Goal: Information Seeking & Learning: Learn about a topic

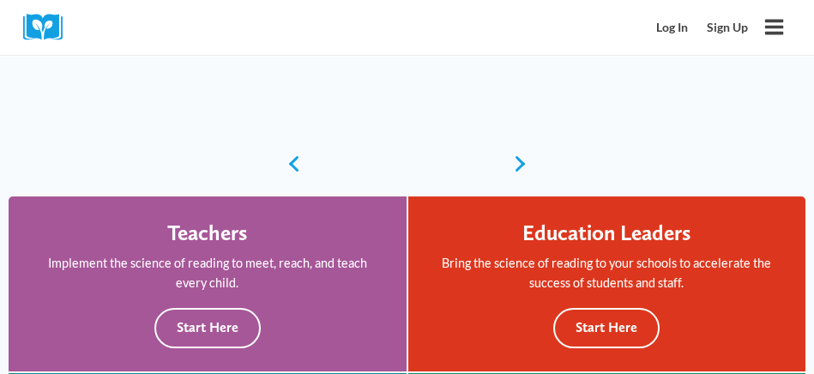
scroll to position [329, 0]
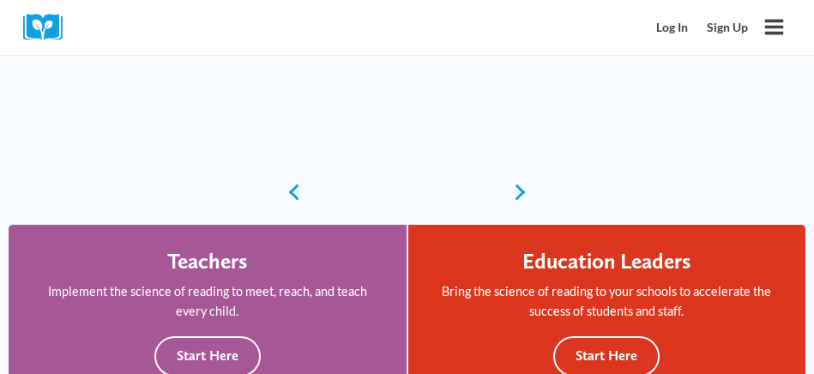
click at [678, 40] on link "Log In" at bounding box center [673, 28] width 51 height 32
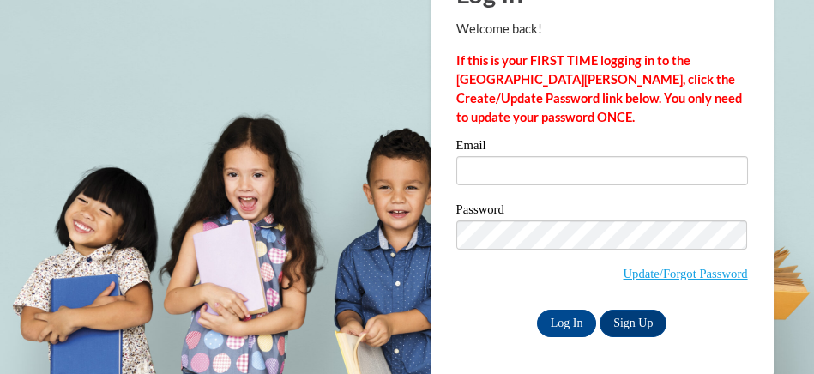
click at [621, 154] on label "Email" at bounding box center [602, 147] width 292 height 17
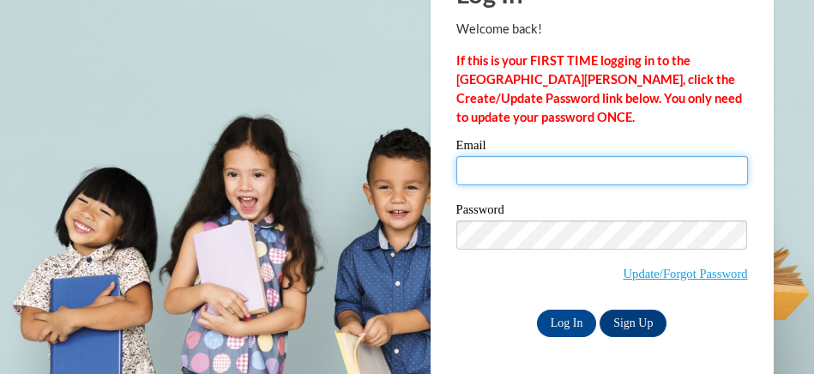
click at [621, 156] on input "Email" at bounding box center [602, 170] width 292 height 29
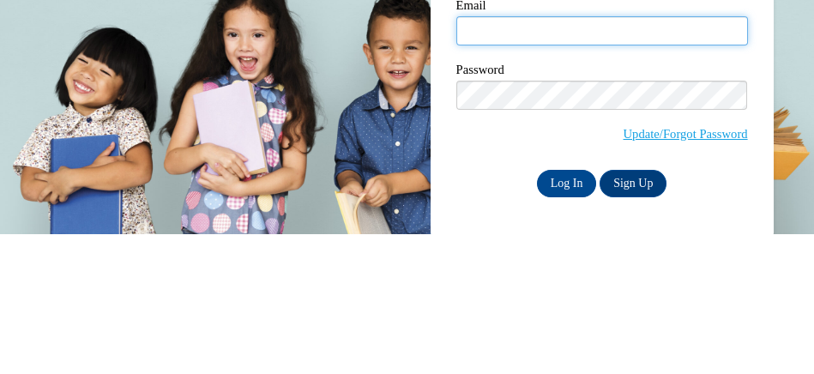
click at [500, 172] on input "Email" at bounding box center [602, 170] width 292 height 29
click at [501, 173] on input "Email" at bounding box center [602, 170] width 292 height 29
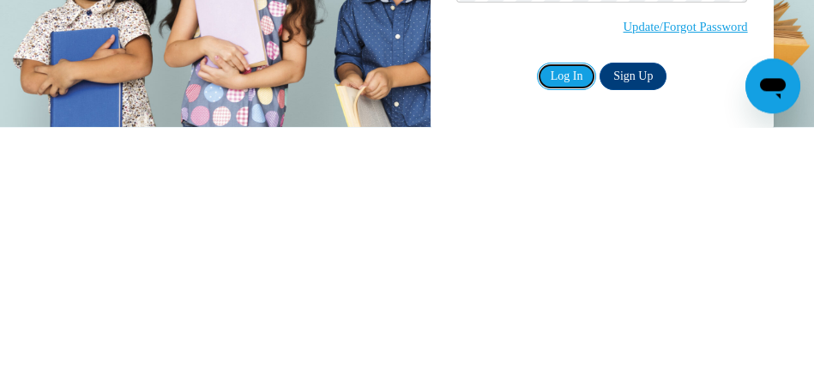
click at [593, 324] on input "Log In" at bounding box center [567, 323] width 60 height 27
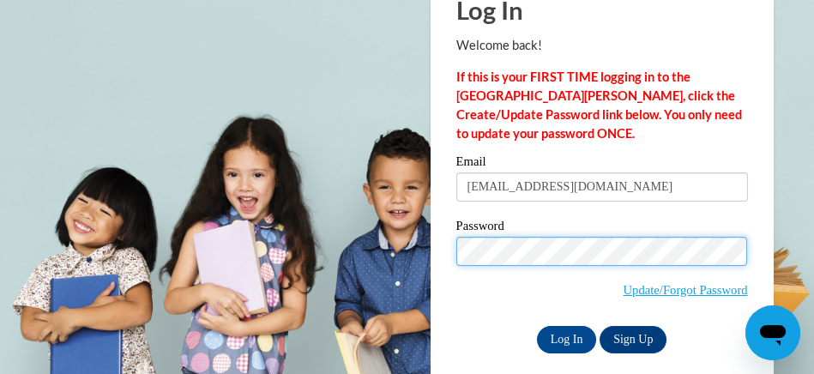
scroll to position [78, 0]
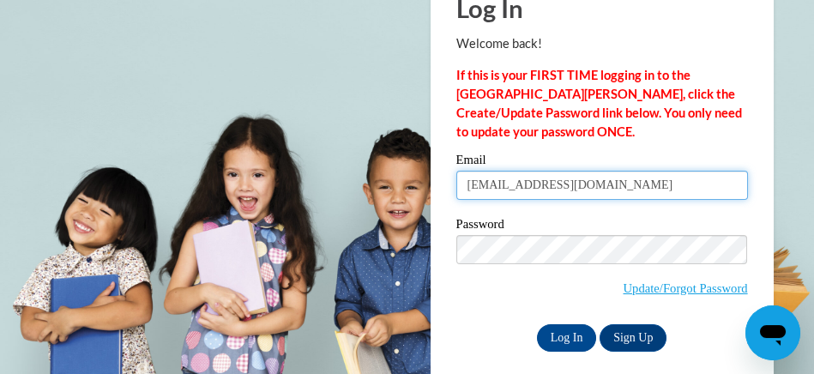
click at [614, 188] on input "godwinyolanda40@gmail.com" at bounding box center [602, 185] width 292 height 29
click at [617, 181] on input "godwinyolanda40@gmail.com" at bounding box center [602, 185] width 292 height 29
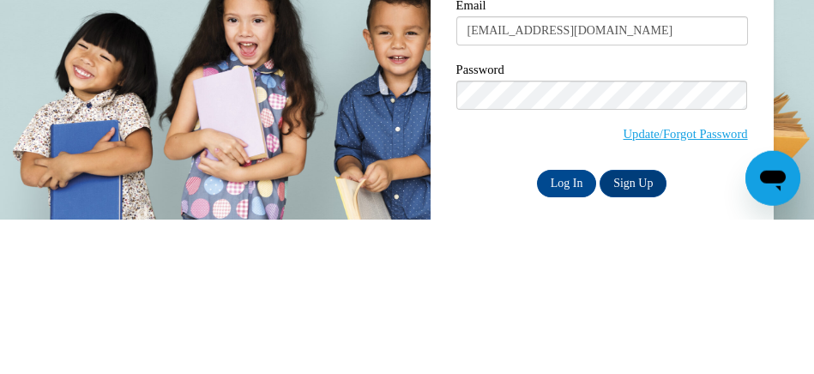
click at [762, 221] on div "Log In Welcome back! If this is your FIRST TIME logging in to the NEW Cox Campu…" at bounding box center [602, 181] width 369 height 417
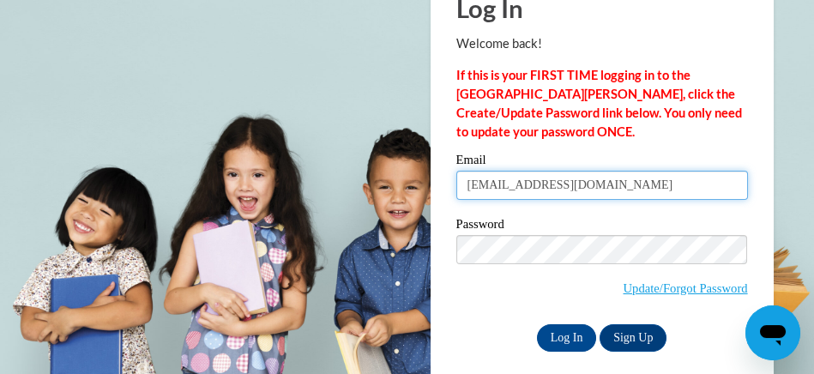
click at [655, 188] on input "godwinyolanda40@gmail.com" at bounding box center [602, 185] width 292 height 29
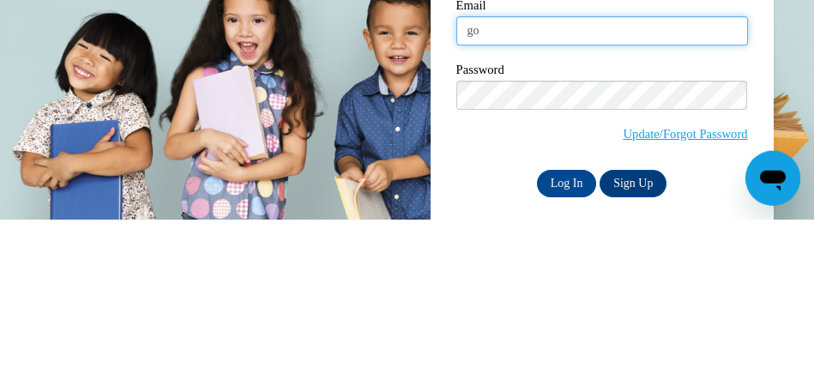
type input "g"
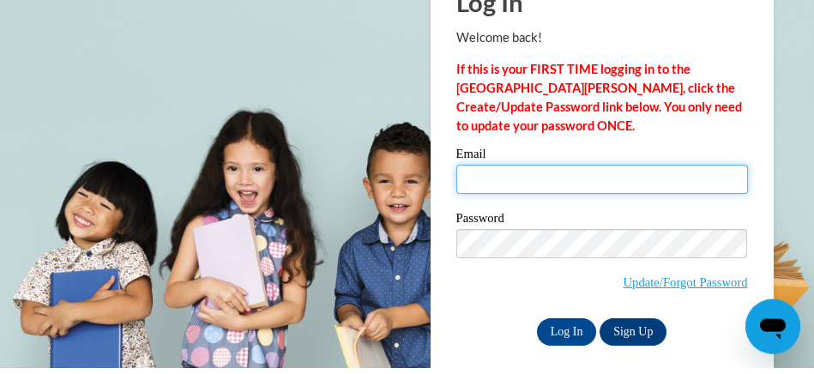
type input "godwinyolanda40@gmail.com"
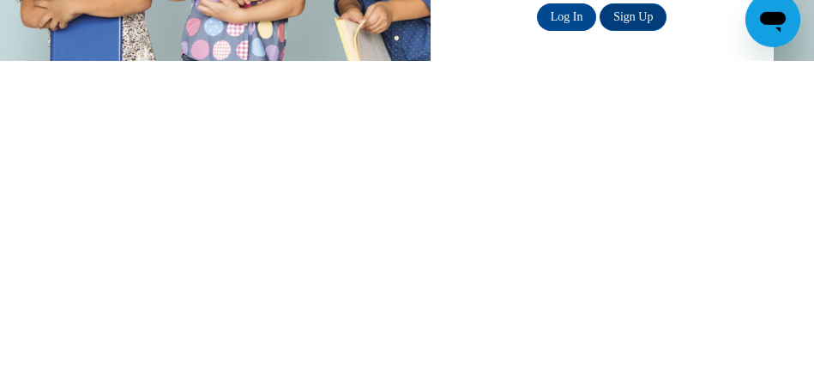
scroll to position [93, 0]
click at [580, 334] on input "Log In" at bounding box center [567, 323] width 60 height 27
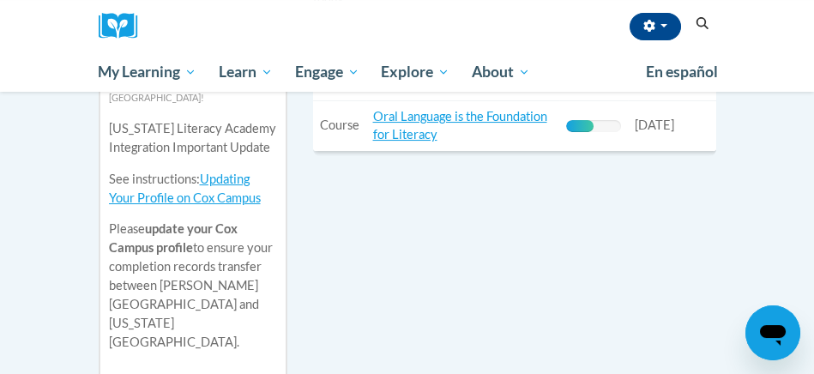
scroll to position [743, 0]
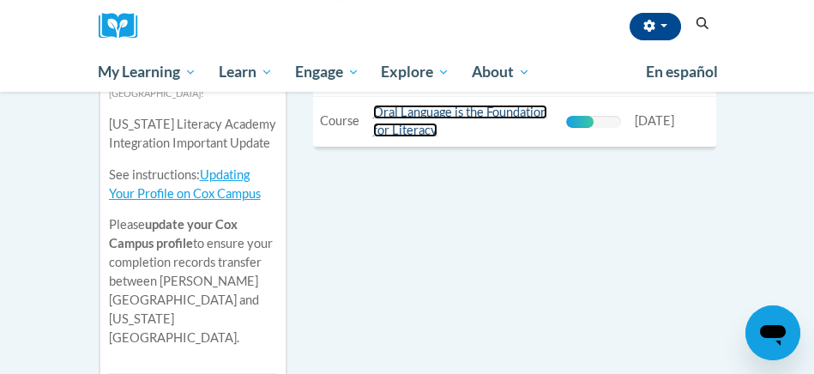
click at [457, 118] on link "Oral Language is the Foundation for Literacy" at bounding box center [460, 121] width 174 height 33
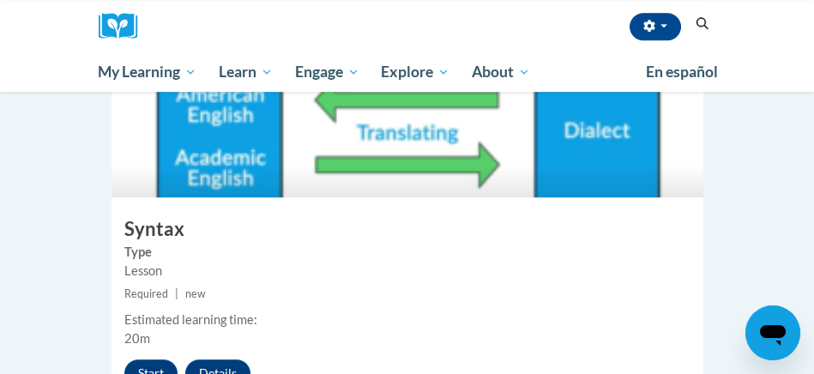
scroll to position [2775, 0]
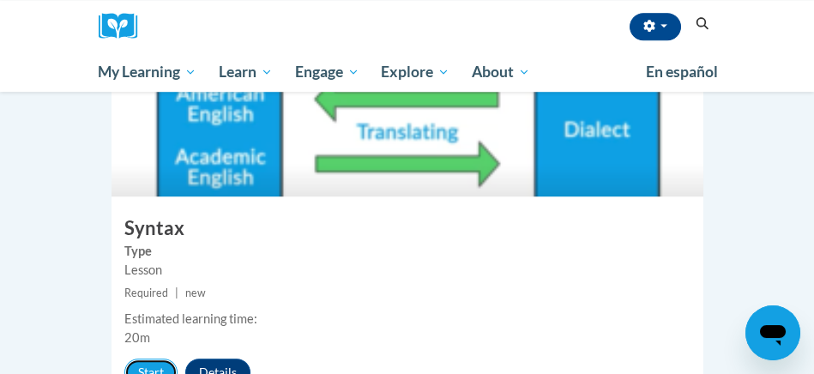
click at [141, 359] on button "Start" at bounding box center [150, 372] width 53 height 27
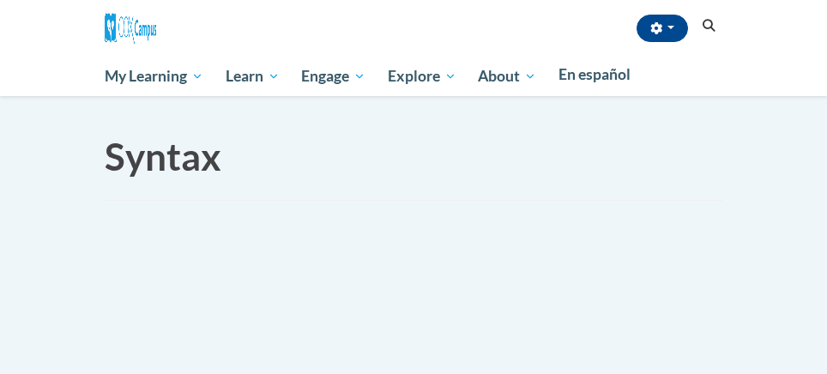
click at [612, 214] on div "Syntax In this lesson, you will learn about syntax, a subcomponent of language …" at bounding box center [413, 209] width 643 height 226
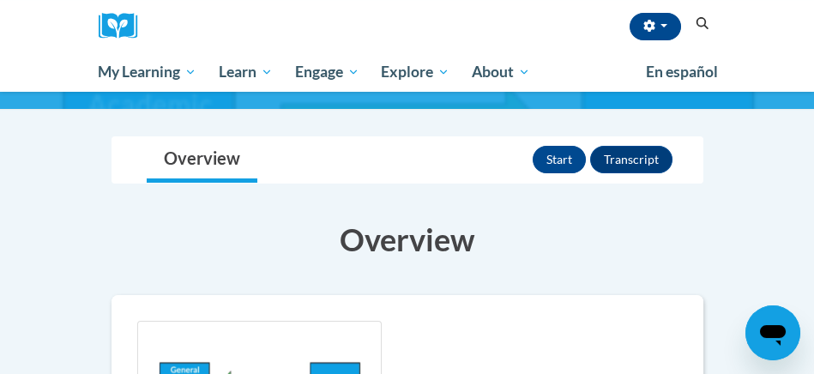
scroll to position [93, 0]
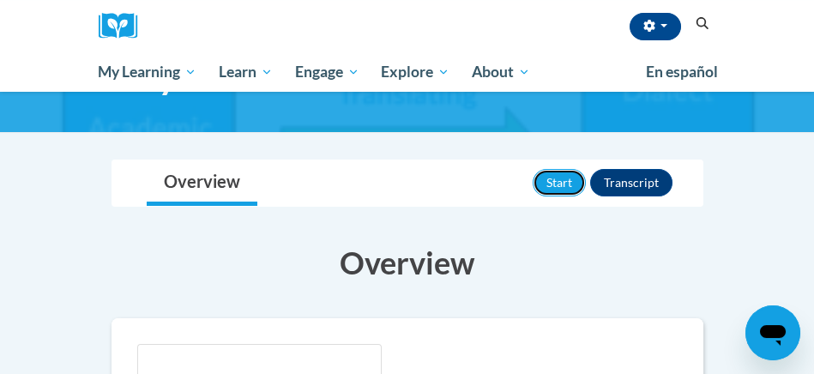
click at [567, 176] on button "Start" at bounding box center [559, 182] width 53 height 27
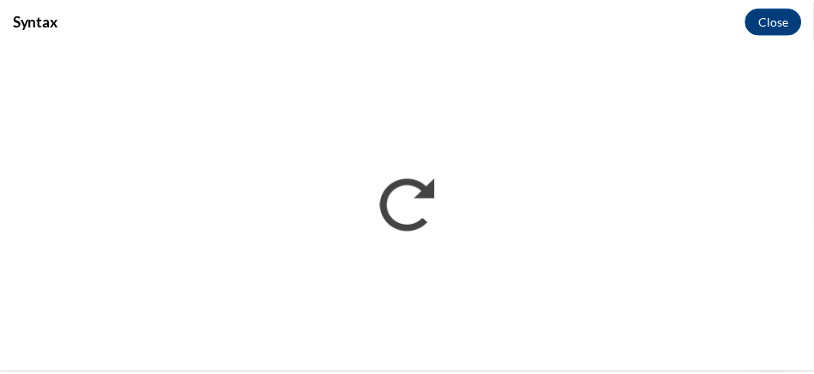
scroll to position [0, 0]
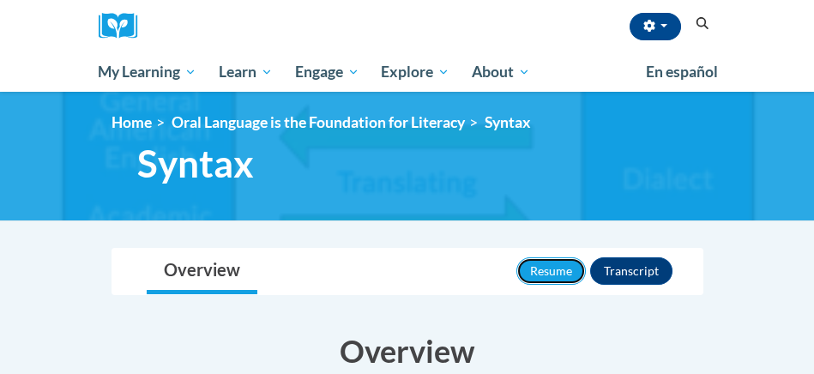
click at [551, 269] on button "Resume" at bounding box center [550, 270] width 69 height 27
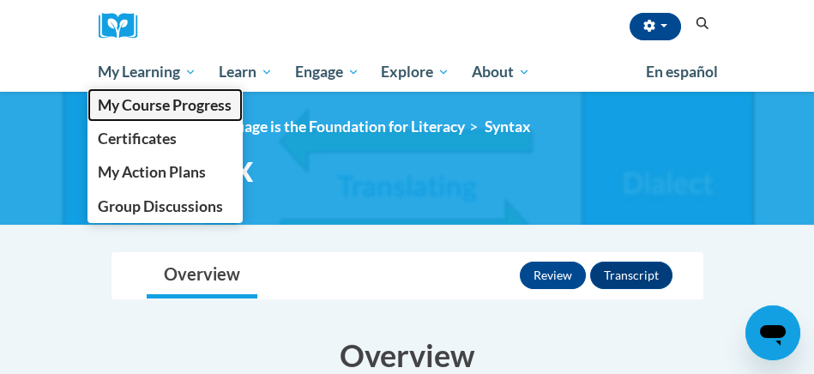
click at [159, 90] on link "My Course Progress" at bounding box center [166, 104] width 156 height 33
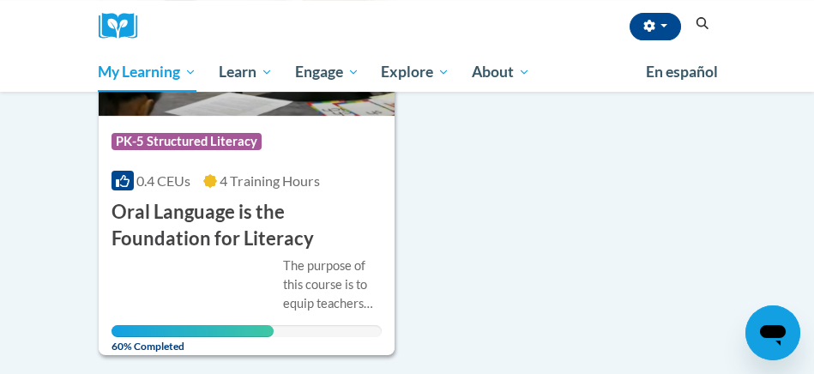
scroll to position [1214, 0]
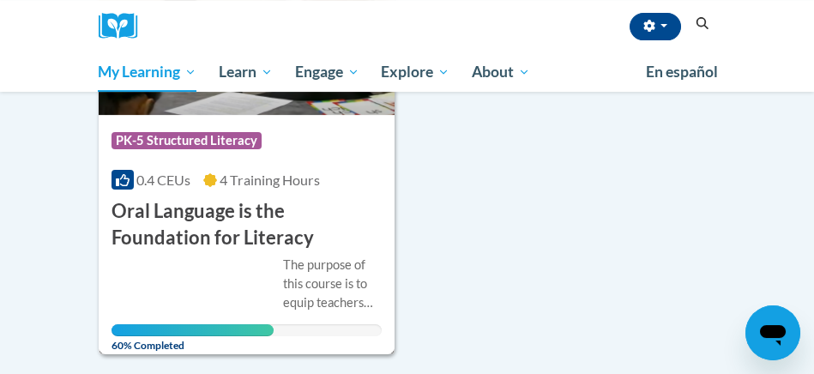
click at [317, 224] on h3 "Oral Language is the Foundation for Literacy" at bounding box center [247, 224] width 271 height 53
click at [304, 198] on h3 "Oral Language is the Foundation for Literacy" at bounding box center [247, 224] width 271 height 53
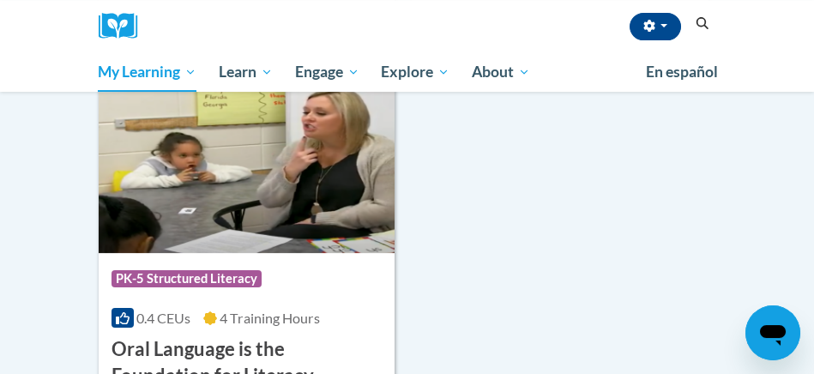
scroll to position [1081, 0]
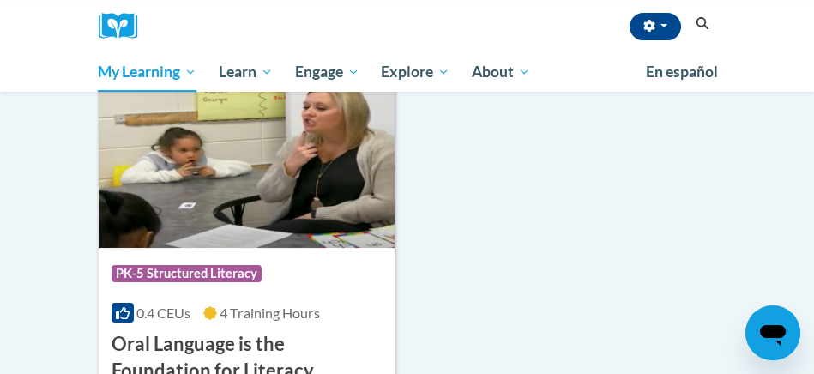
click at [343, 191] on img at bounding box center [247, 160] width 297 height 175
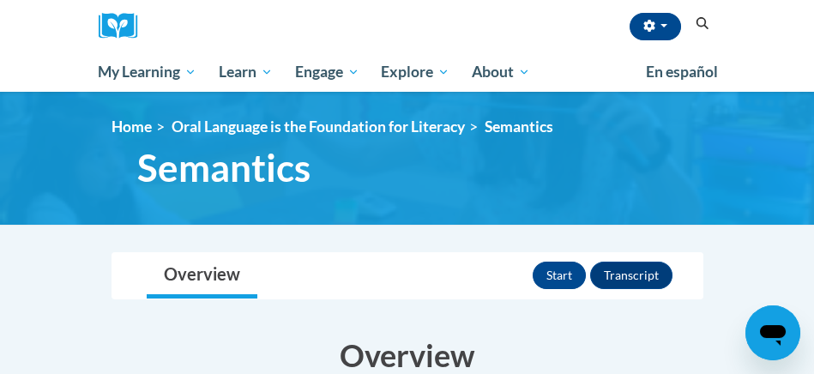
scroll to position [66, 0]
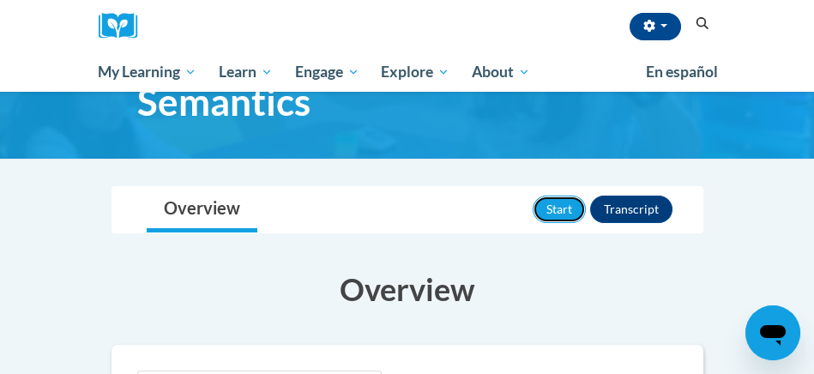
click at [565, 210] on button "Start" at bounding box center [559, 209] width 53 height 27
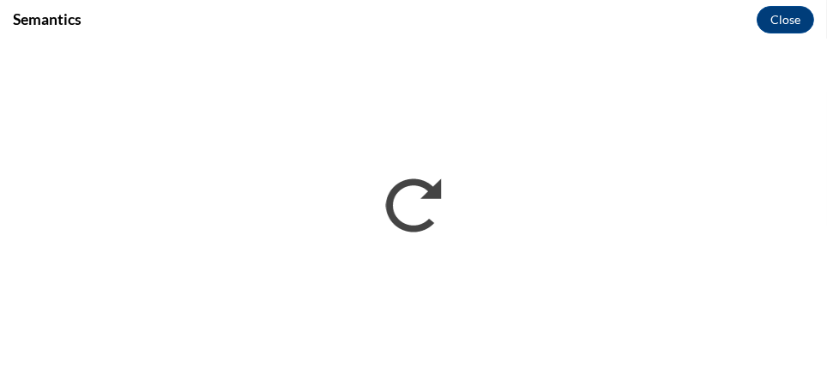
scroll to position [0, 0]
